Goal: Check status: Check status

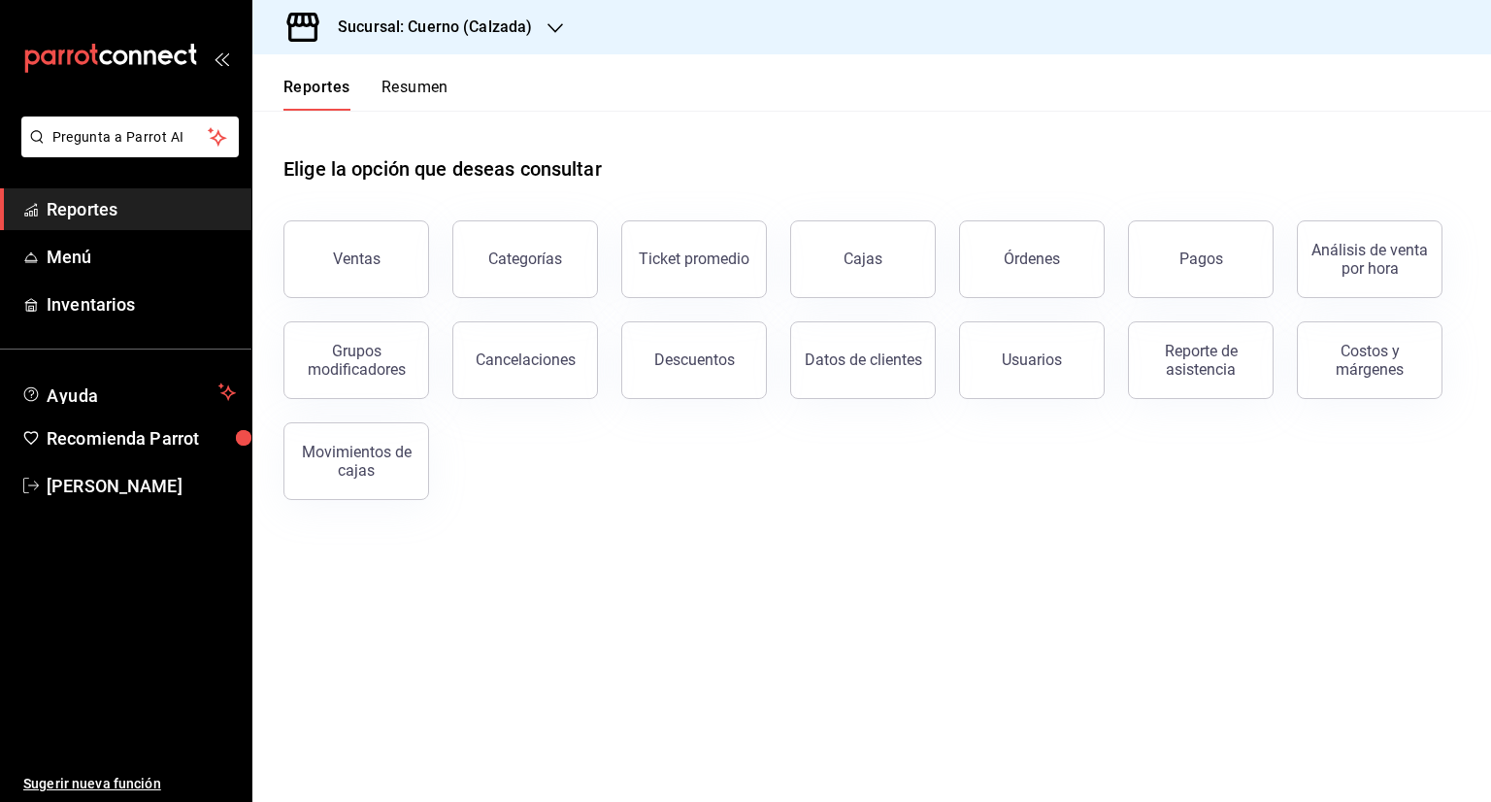
click at [548, 20] on icon "button" at bounding box center [556, 28] width 16 height 16
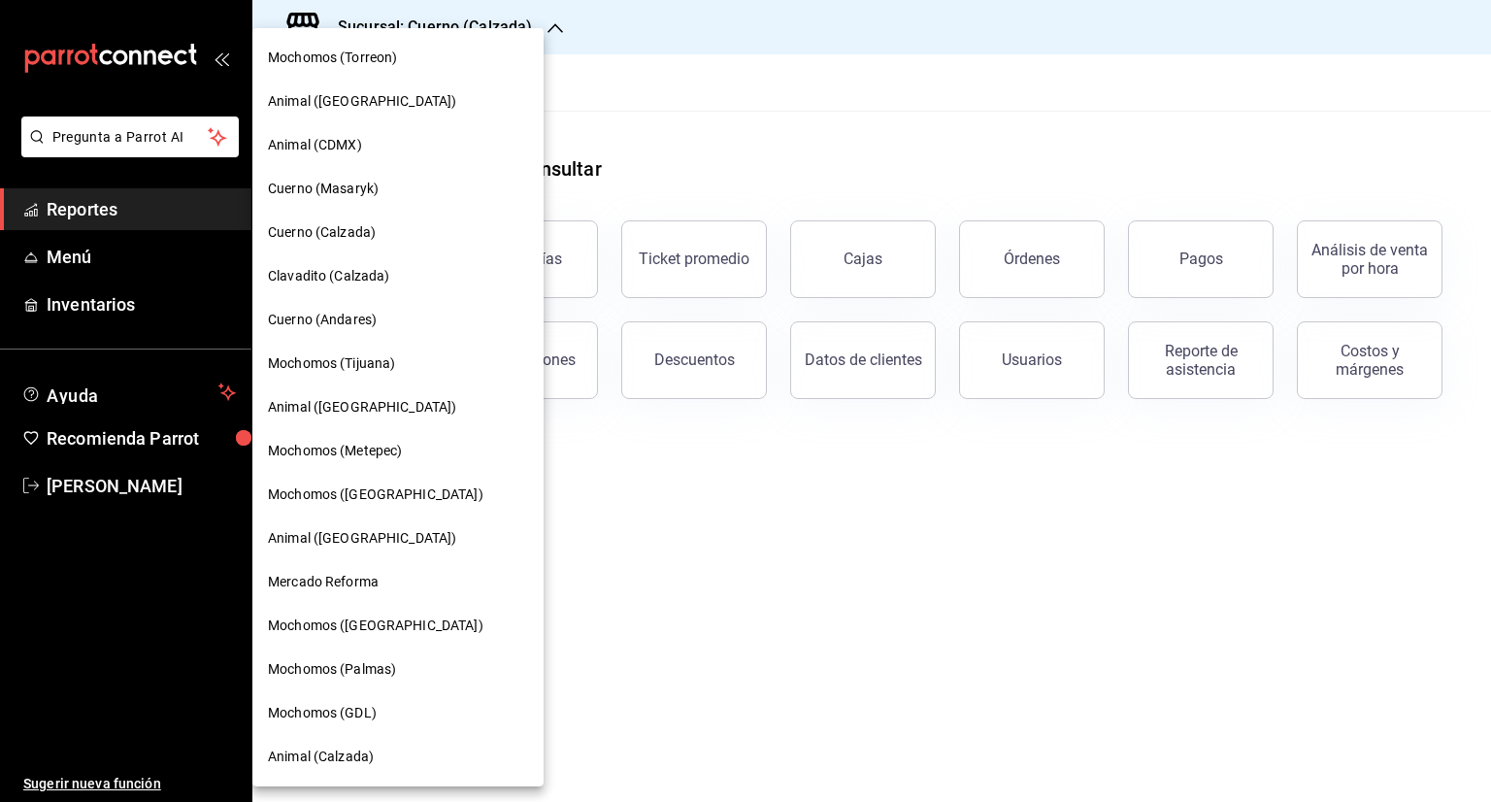
click at [636, 186] on div at bounding box center [745, 401] width 1491 height 802
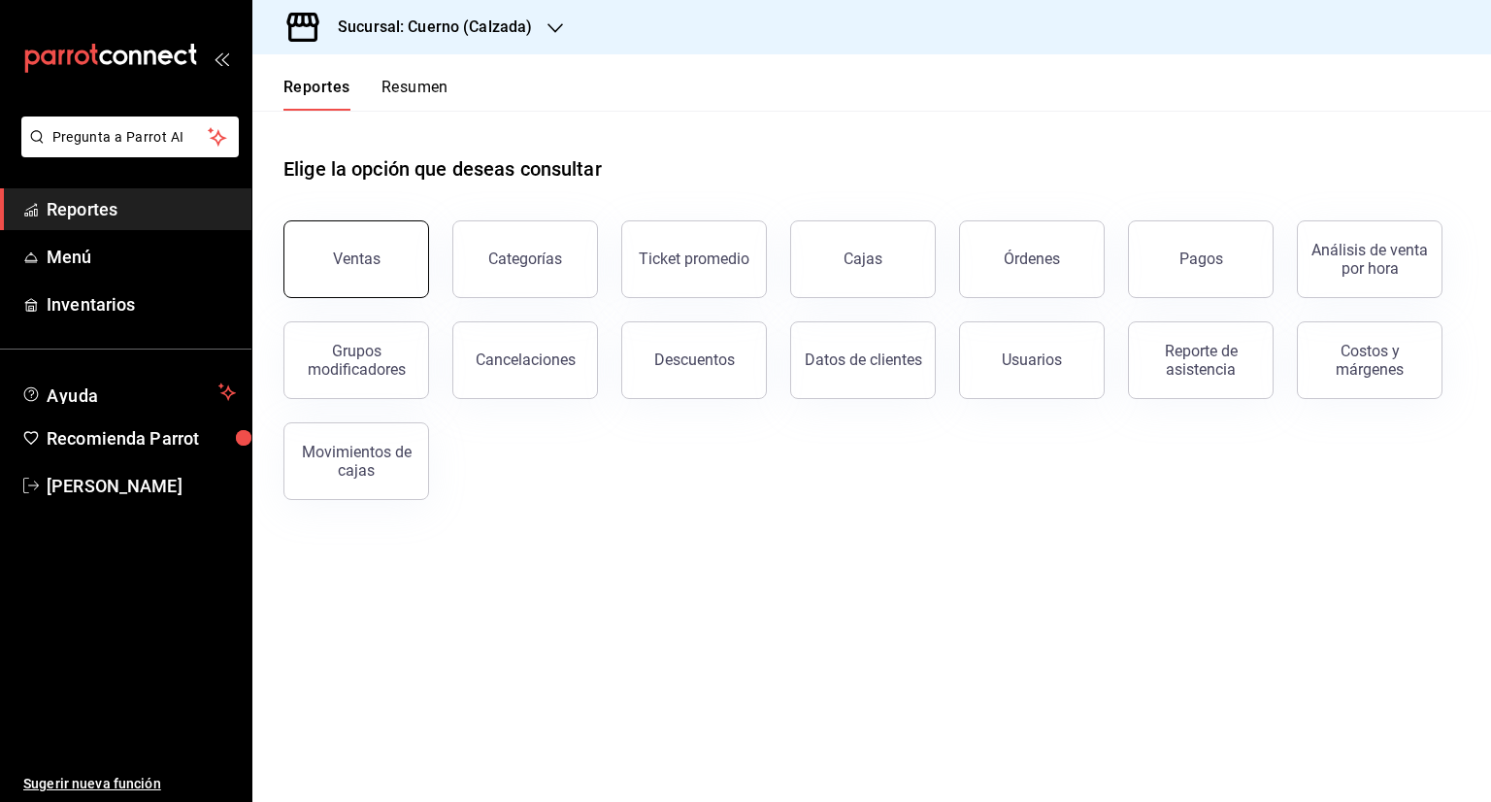
click at [362, 250] on div "Ventas" at bounding box center [357, 259] width 48 height 18
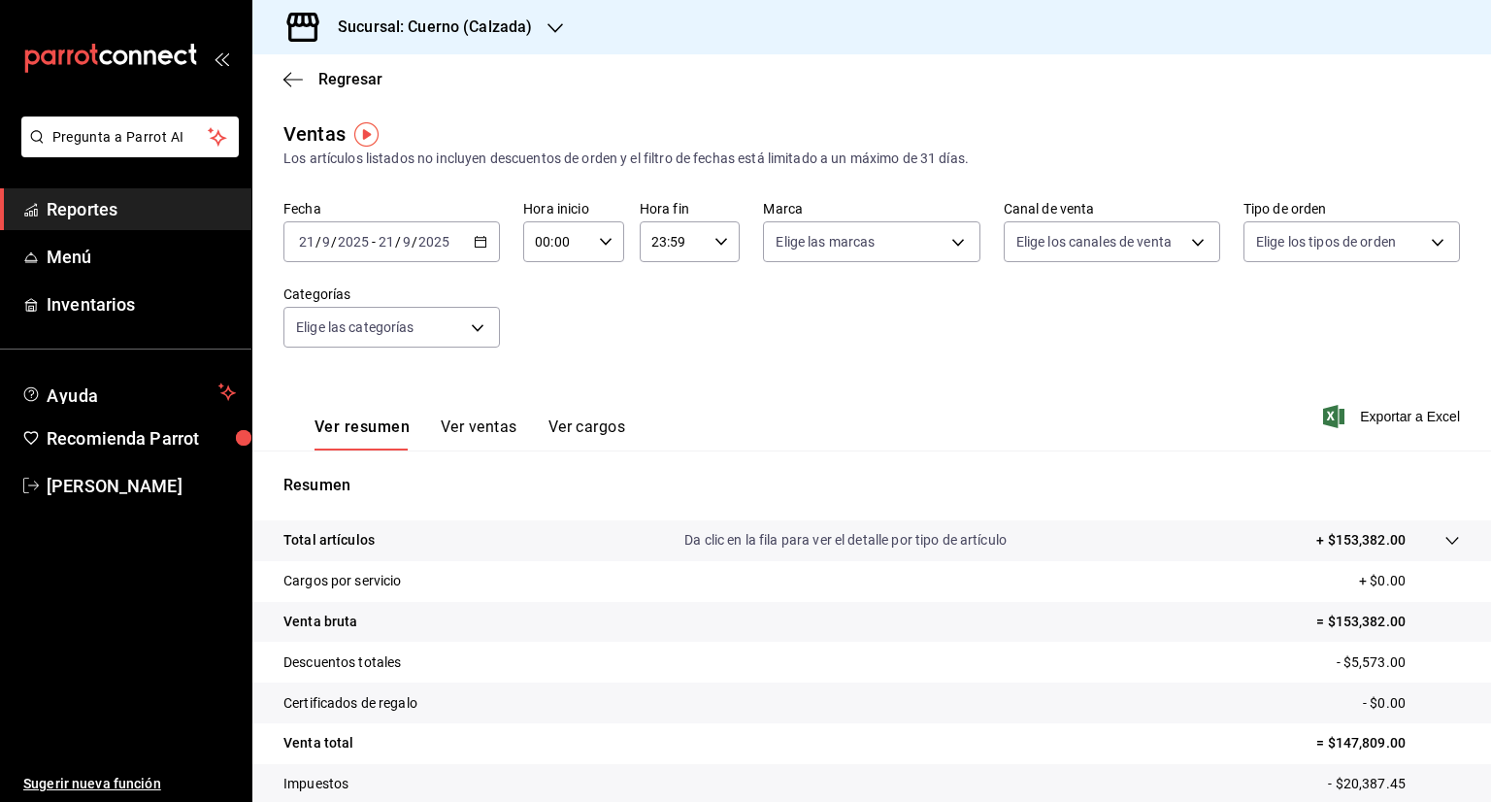
click at [484, 239] on icon "button" at bounding box center [481, 242] width 14 height 14
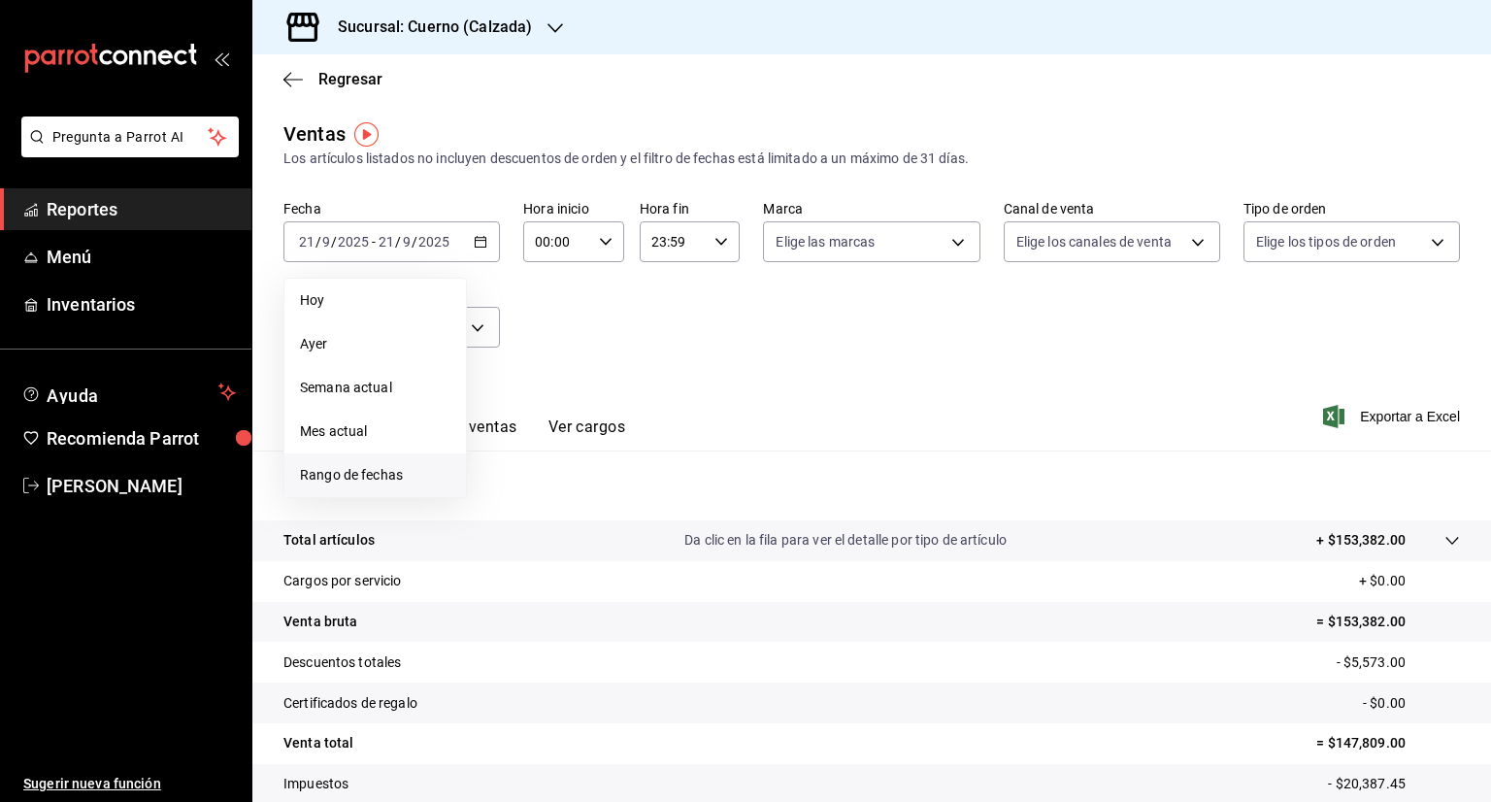
click at [374, 467] on span "Rango de fechas" at bounding box center [375, 475] width 150 height 20
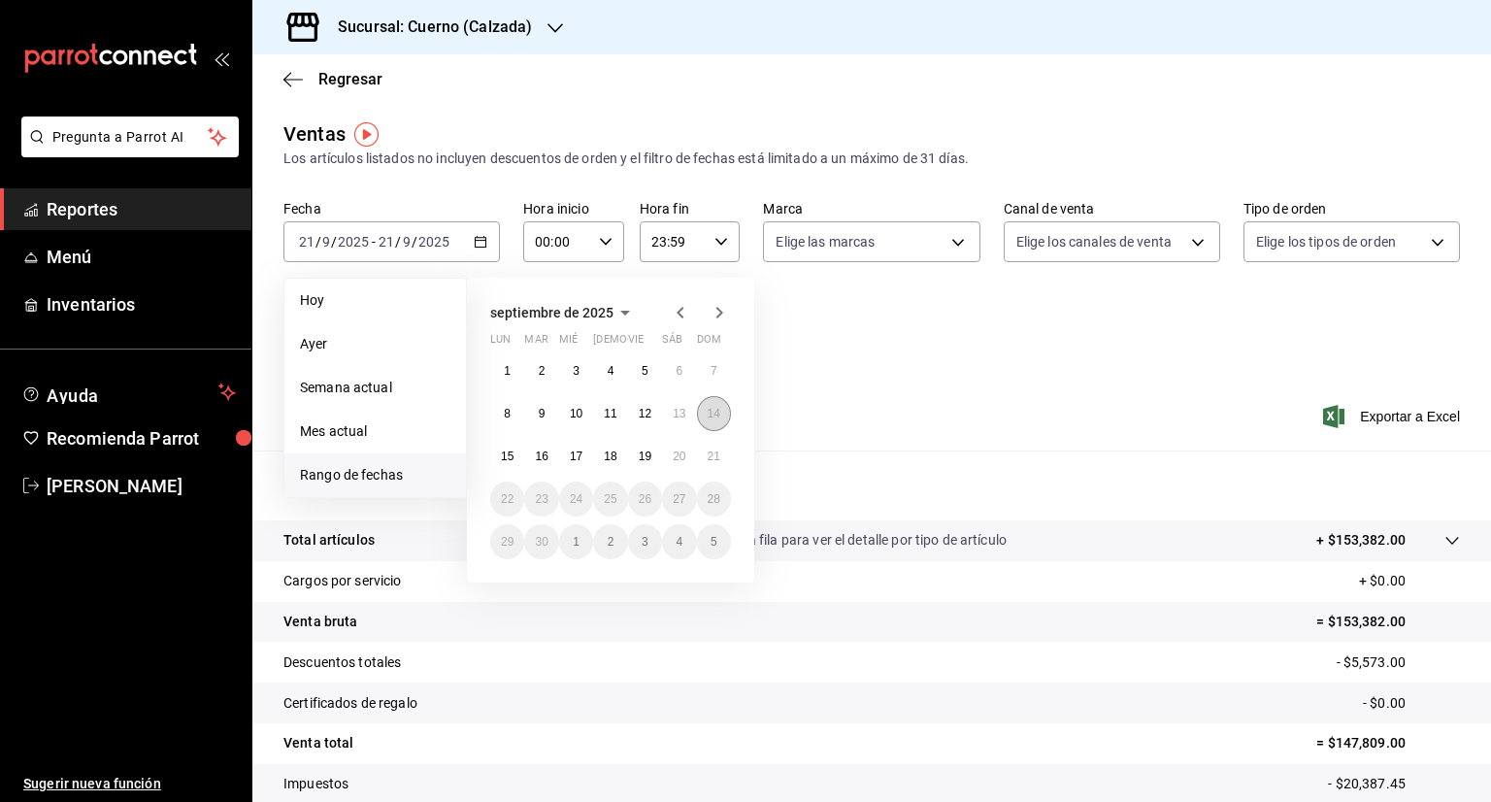
click at [718, 415] on abbr "14" at bounding box center [714, 414] width 13 height 14
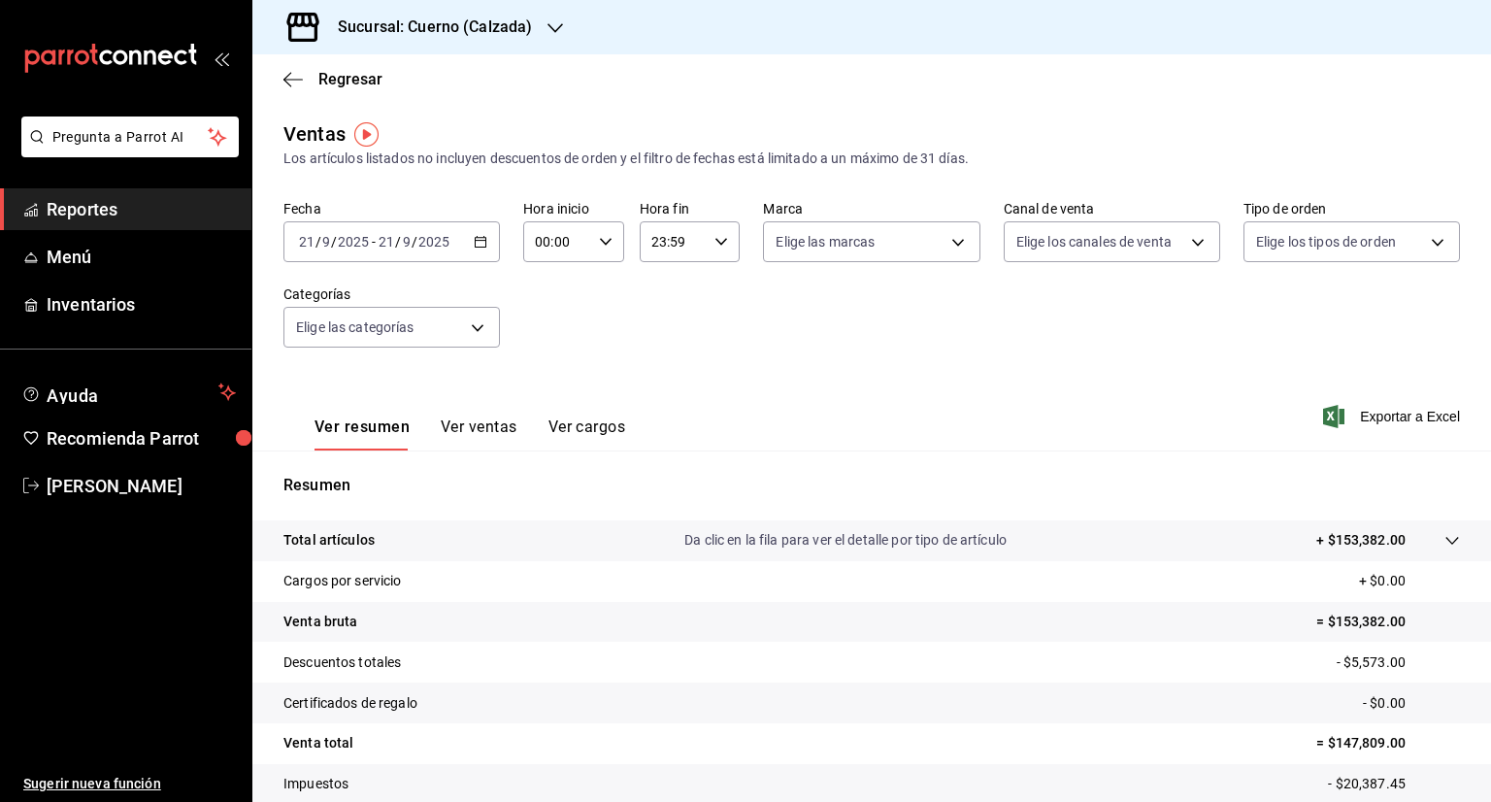
click at [897, 368] on div "Fecha [DATE] [DATE] - [DATE] [DATE] Hora inicio 00:00 Hora inicio Hora fin 23:5…" at bounding box center [871, 285] width 1177 height 171
click at [477, 245] on icon "button" at bounding box center [481, 242] width 14 height 14
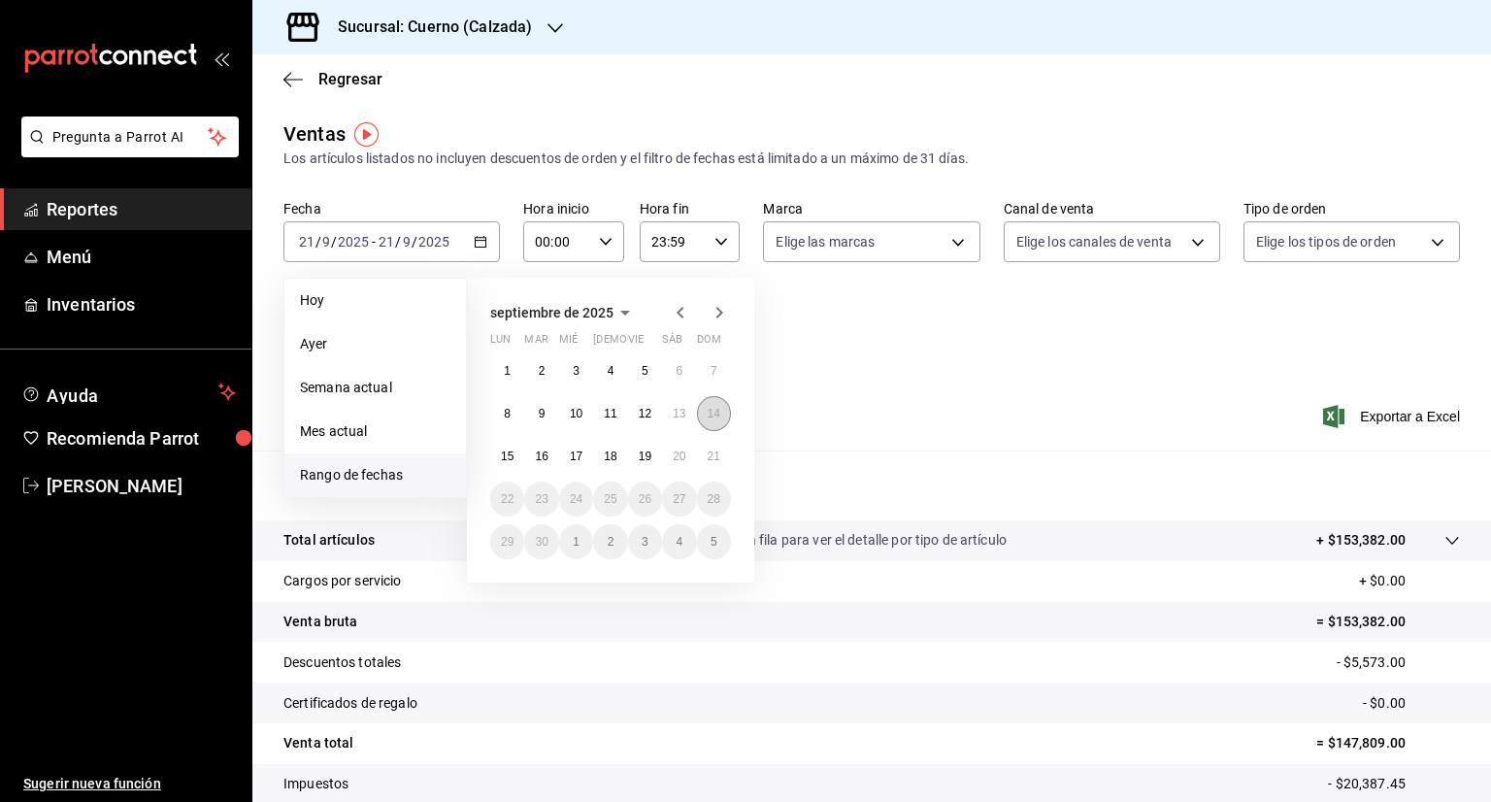
click at [705, 424] on button "14" at bounding box center [714, 413] width 34 height 35
click at [721, 409] on button "14" at bounding box center [714, 413] width 34 height 35
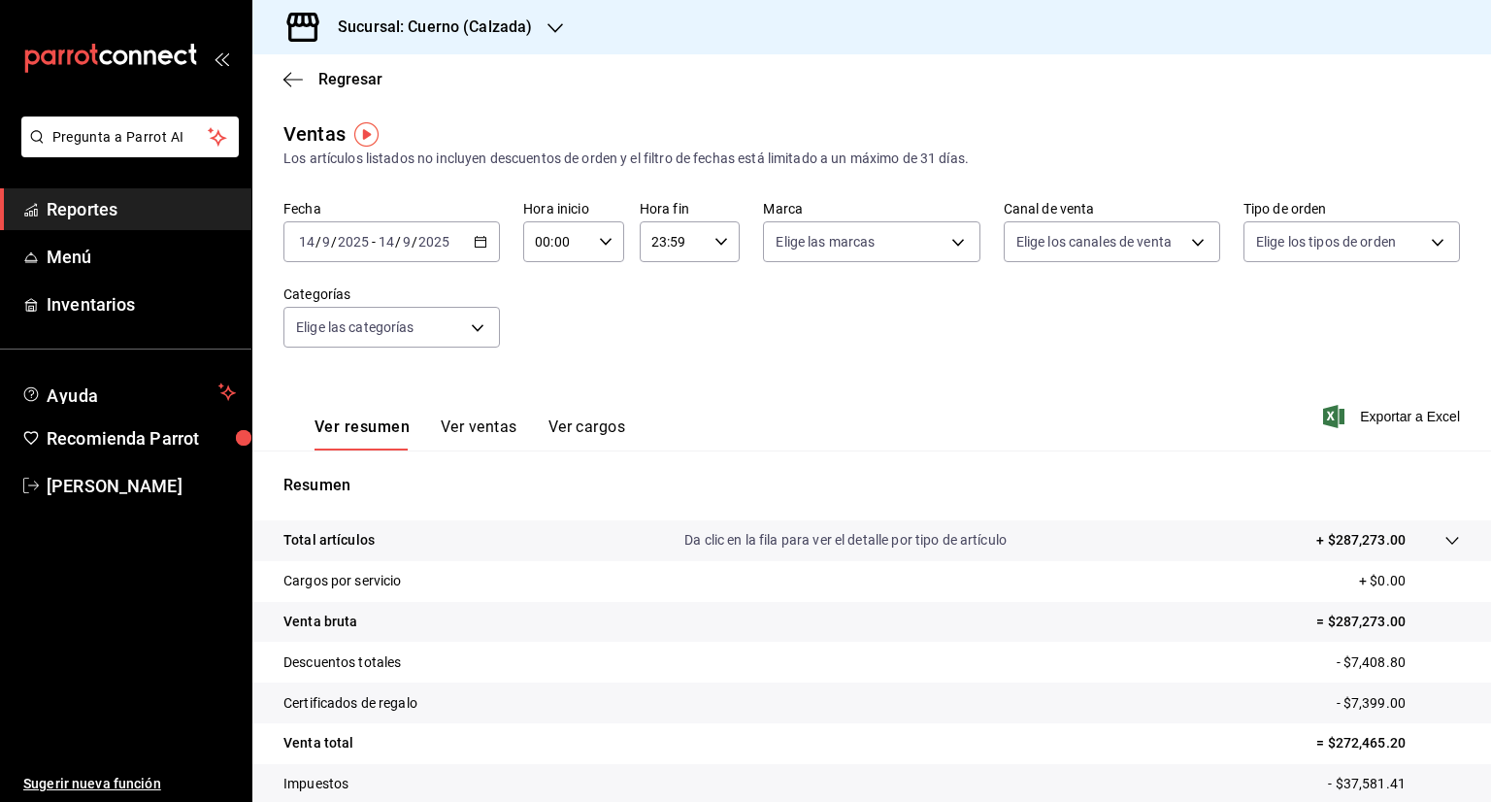
click at [478, 239] on icon "button" at bounding box center [481, 242] width 14 height 14
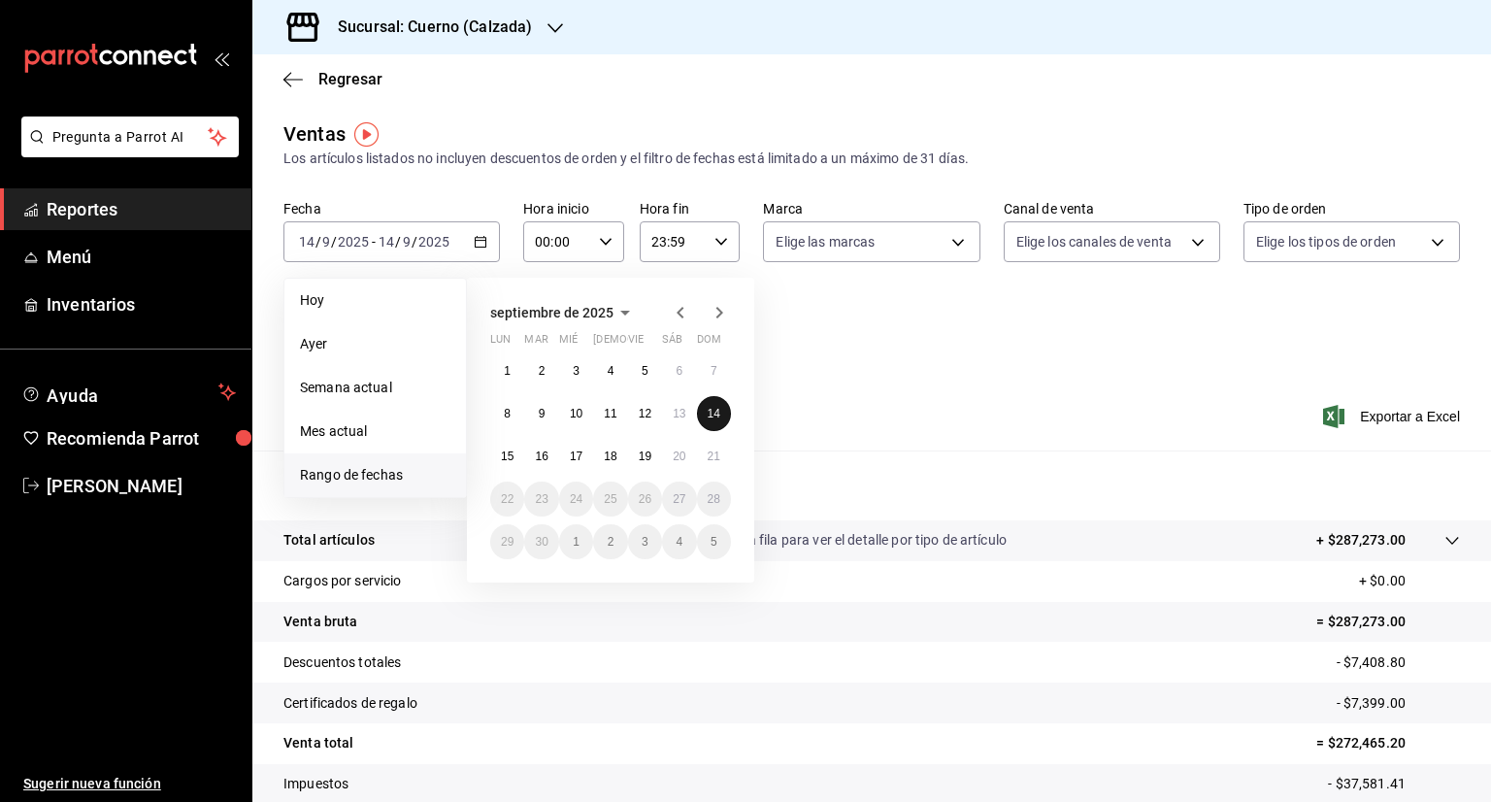
click at [715, 418] on abbr "14" at bounding box center [714, 414] width 13 height 14
click at [703, 454] on button "21" at bounding box center [714, 456] width 34 height 35
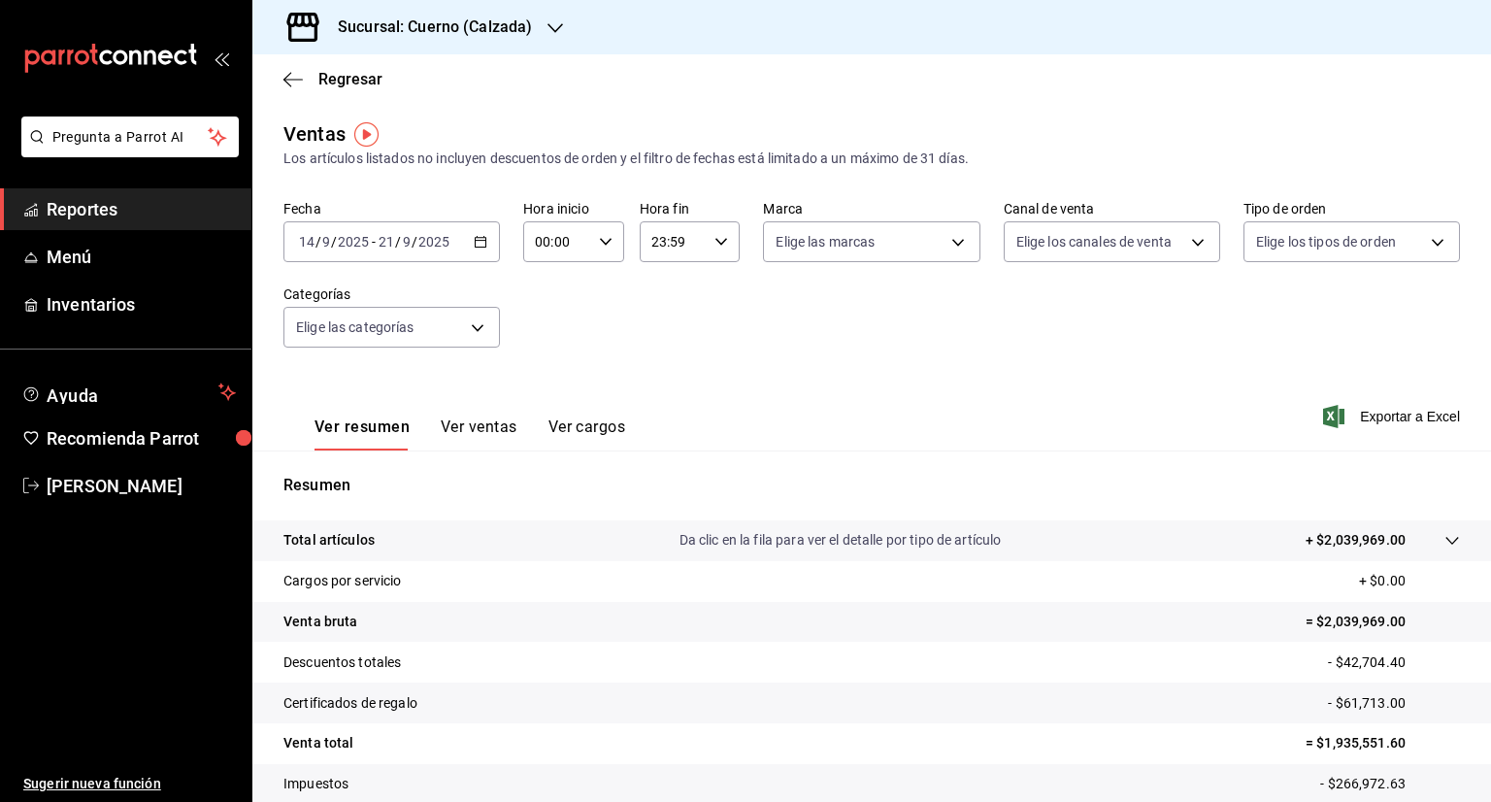
click at [607, 246] on icon "button" at bounding box center [606, 242] width 14 height 14
click at [551, 296] on span "05" at bounding box center [545, 290] width 18 height 16
type input "05:00"
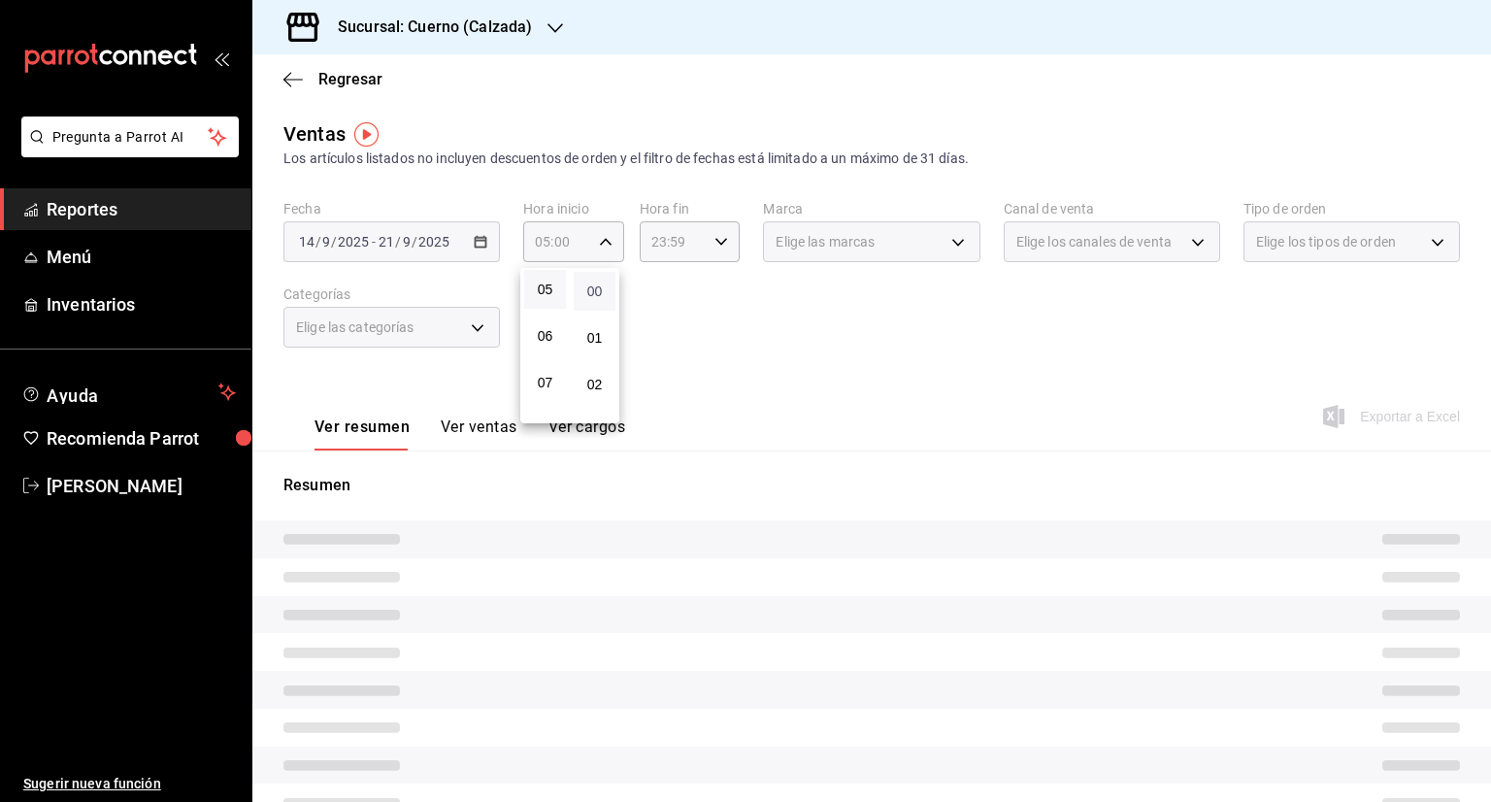
click at [598, 295] on span "00" at bounding box center [594, 291] width 18 height 16
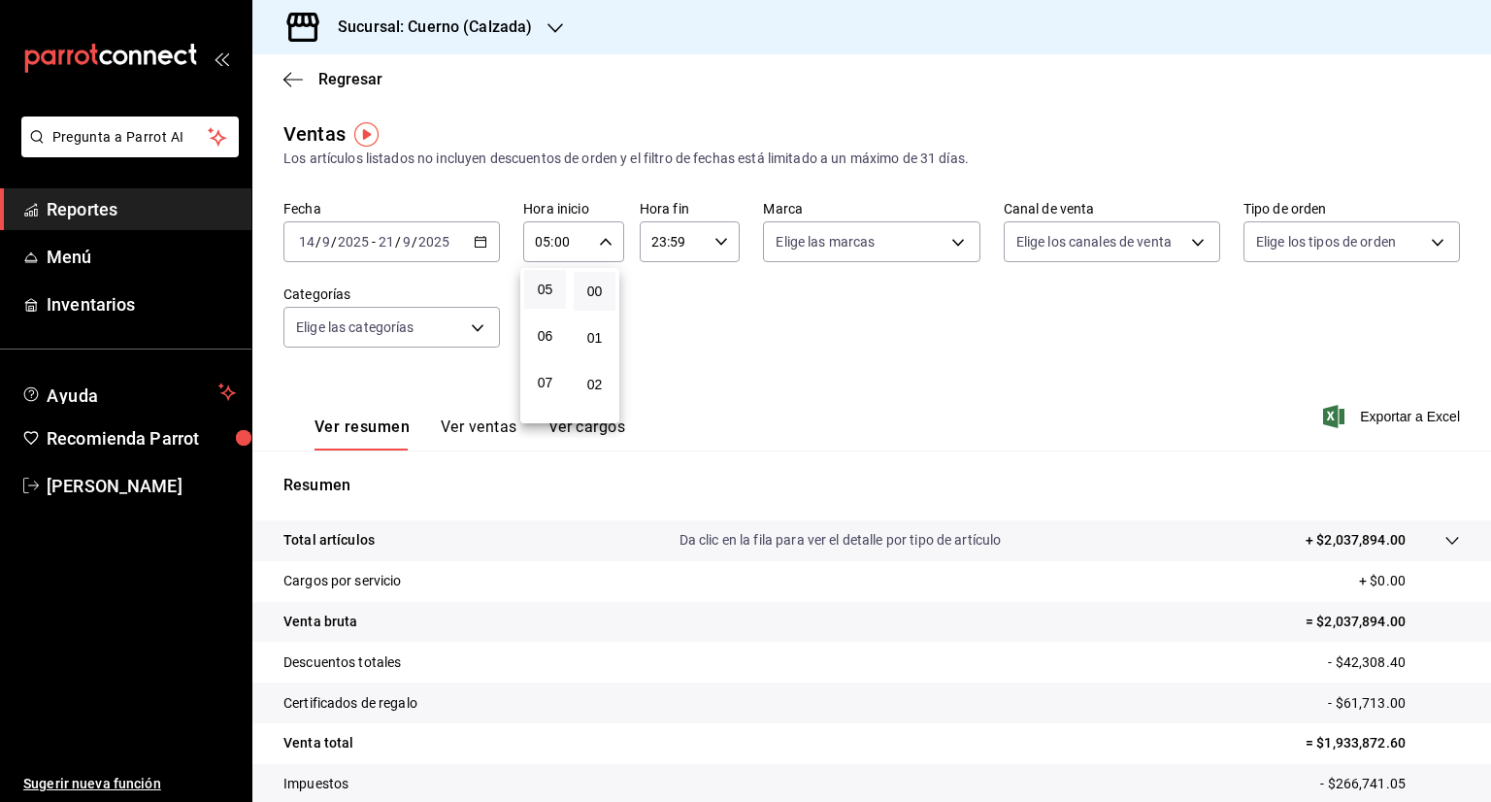
click at [711, 238] on div at bounding box center [745, 401] width 1491 height 802
click at [716, 238] on \(Stroke\) "button" at bounding box center [722, 241] width 12 height 7
click at [656, 285] on span "05" at bounding box center [659, 282] width 18 height 16
click at [711, 286] on span "00" at bounding box center [709, 291] width 18 height 16
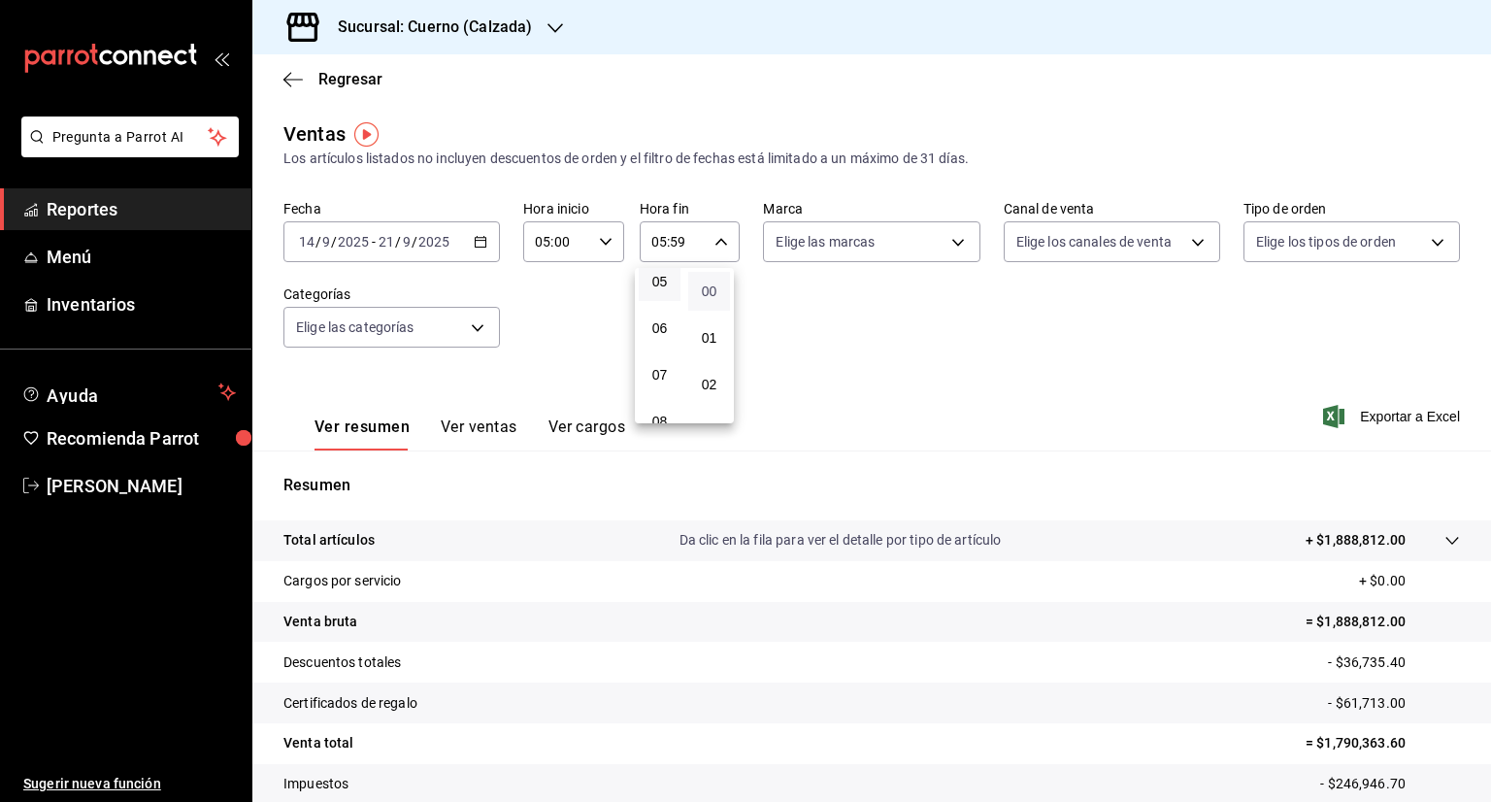
type input "05:00"
